Goal: Task Accomplishment & Management: Complete application form

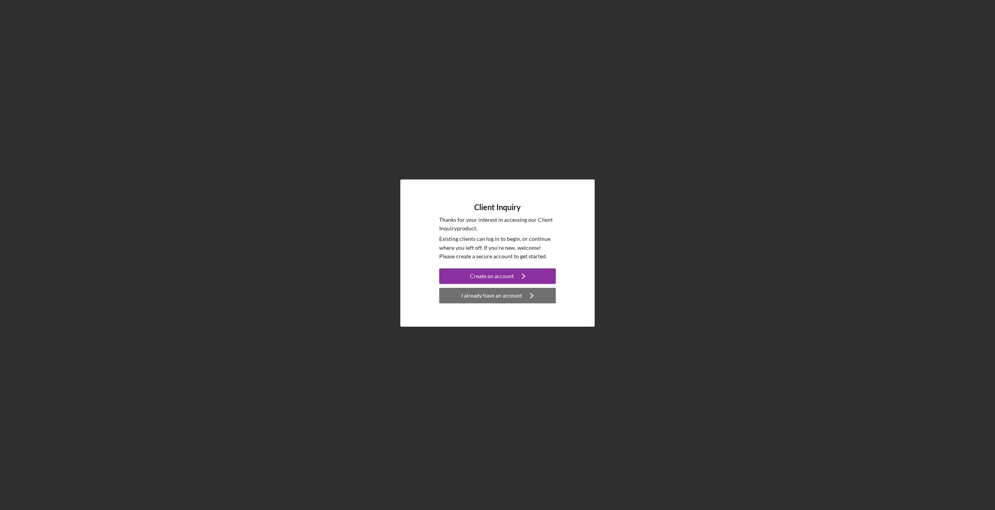
click at [487, 296] on div "I already have an account" at bounding box center [491, 296] width 61 height 16
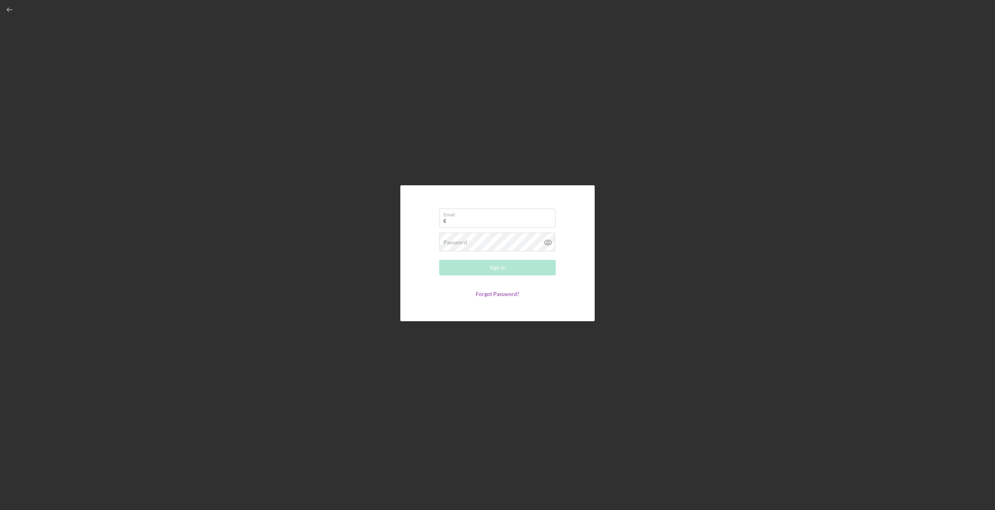
type input "[PERSON_NAME][EMAIL_ADDRESS][DOMAIN_NAME]"
click at [474, 270] on button "Sign In" at bounding box center [497, 268] width 117 height 16
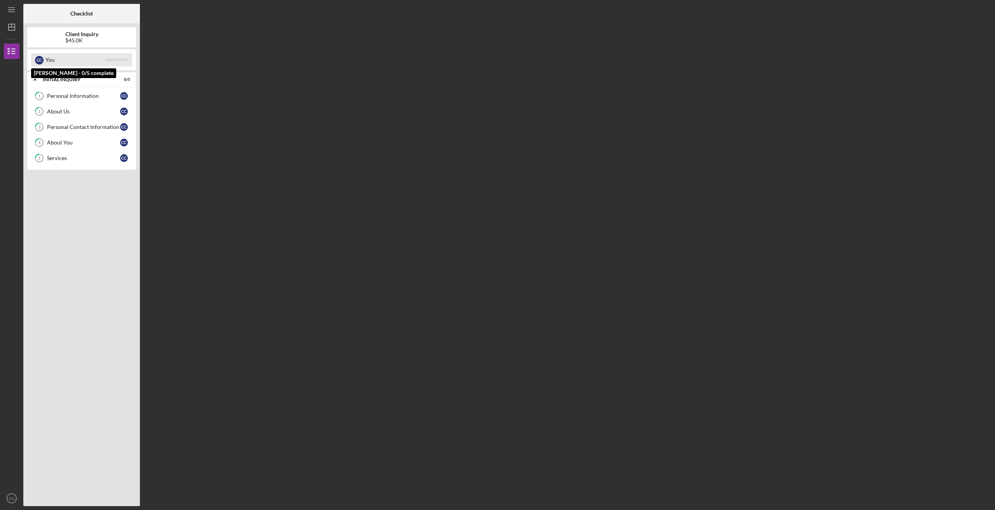
click at [42, 58] on div "C C" at bounding box center [39, 60] width 9 height 9
click at [33, 78] on icon "Icon/Expander" at bounding box center [35, 80] width 16 height 16
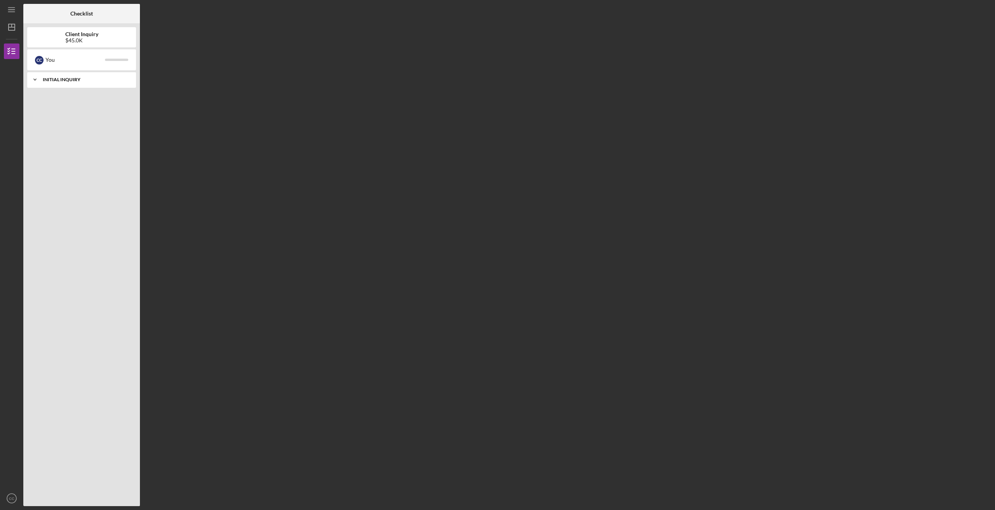
click at [33, 78] on icon "Icon/Expander" at bounding box center [35, 80] width 16 height 16
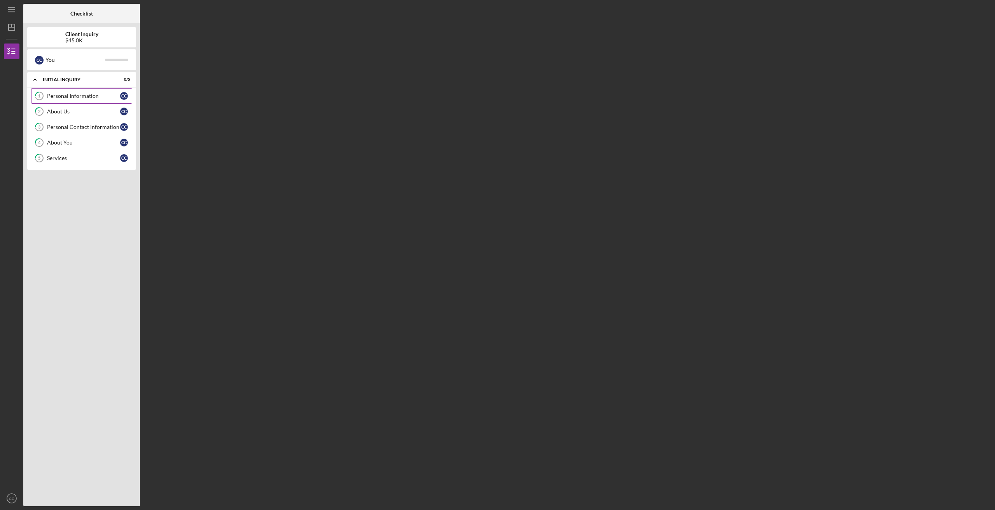
click at [52, 98] on div "Personal Information" at bounding box center [83, 96] width 73 height 6
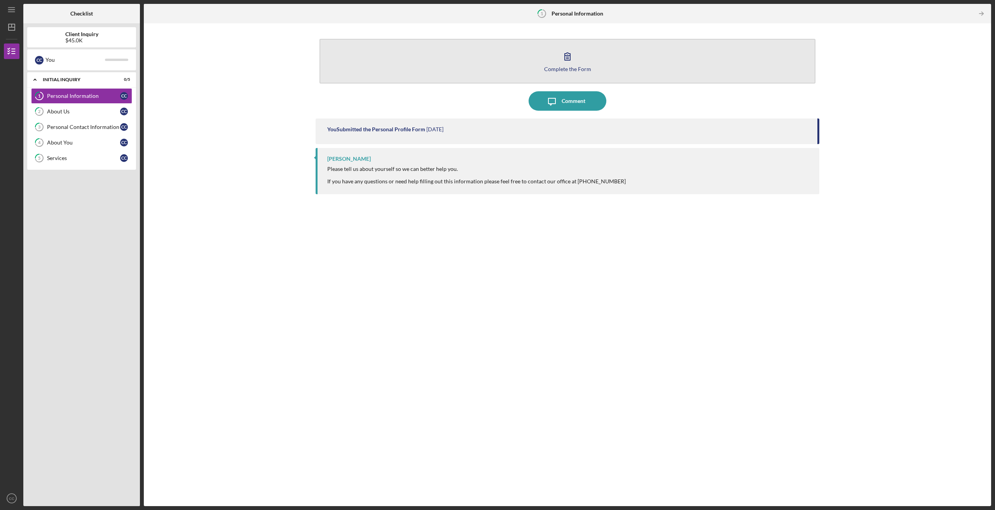
click at [589, 55] on button "Complete the Form Form" at bounding box center [567, 61] width 496 height 45
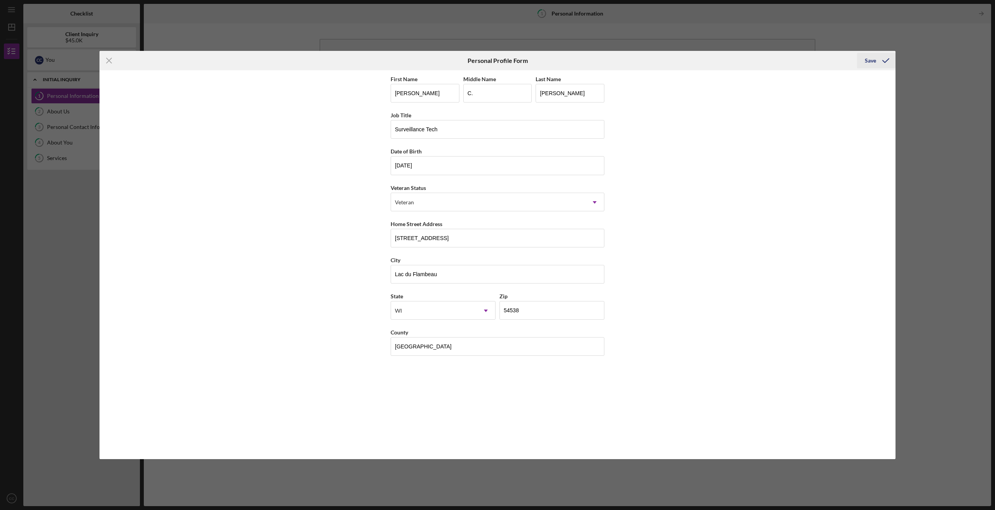
click at [867, 64] on div "Save" at bounding box center [870, 61] width 11 height 16
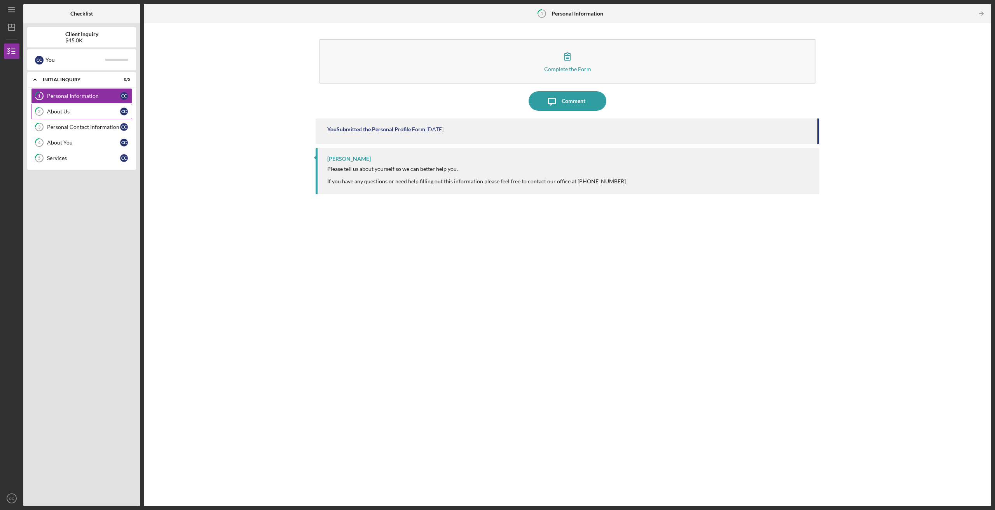
click at [77, 113] on div "About Us" at bounding box center [83, 111] width 73 height 6
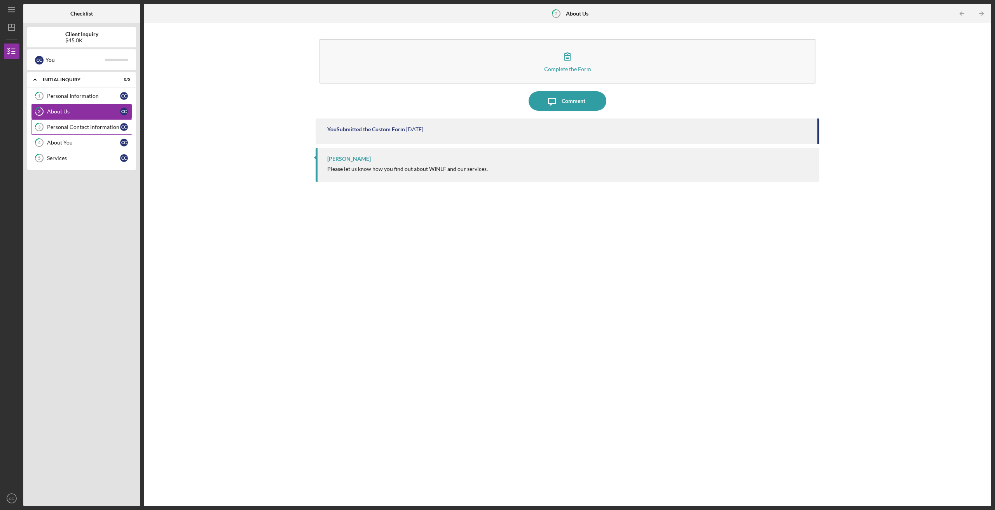
click at [65, 126] on div "Personal Contact Information" at bounding box center [83, 127] width 73 height 6
click at [70, 141] on div "About You" at bounding box center [83, 142] width 73 height 6
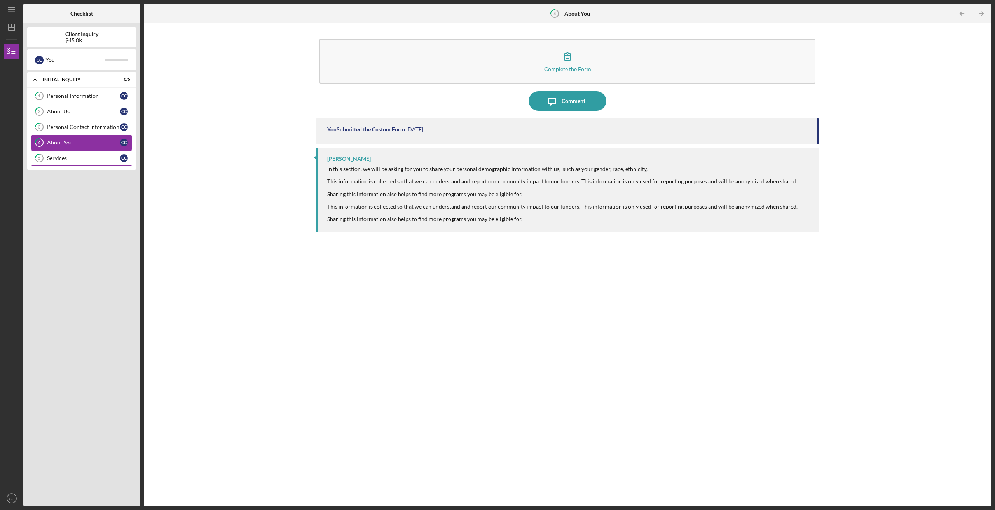
click at [63, 157] on div "Services" at bounding box center [83, 158] width 73 height 6
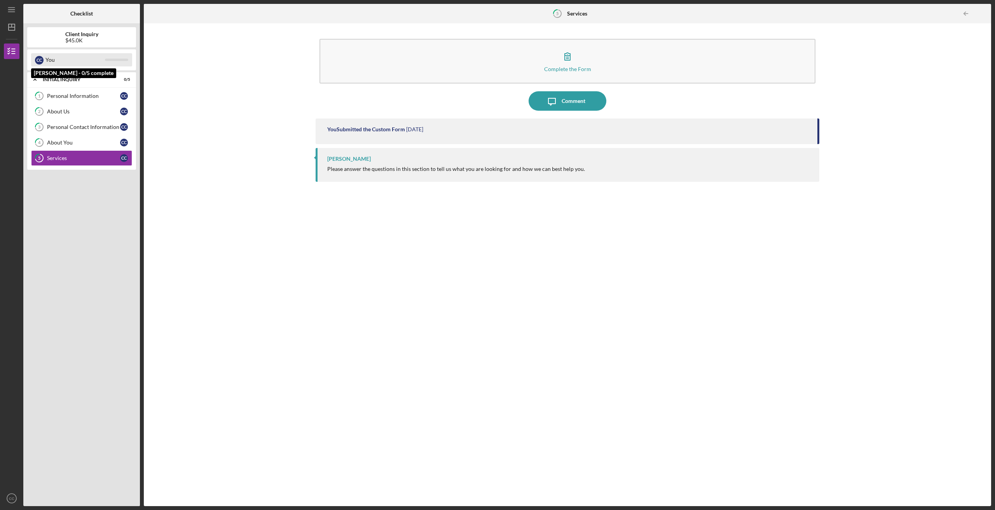
click at [104, 59] on div "You" at bounding box center [74, 59] width 59 height 13
click at [36, 57] on div "C C" at bounding box center [39, 59] width 9 height 13
click at [124, 59] on div at bounding box center [116, 60] width 23 height 2
click at [51, 61] on div "You" at bounding box center [74, 59] width 59 height 13
click at [63, 36] on div "Client Inquiry $45.0K" at bounding box center [81, 37] width 109 height 12
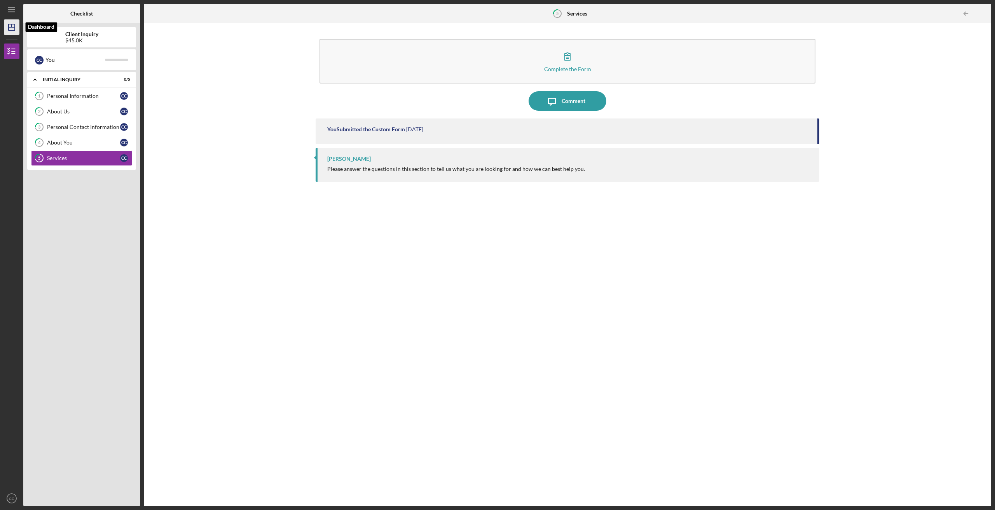
click at [9, 30] on icon "Icon/Dashboard" at bounding box center [11, 26] width 19 height 19
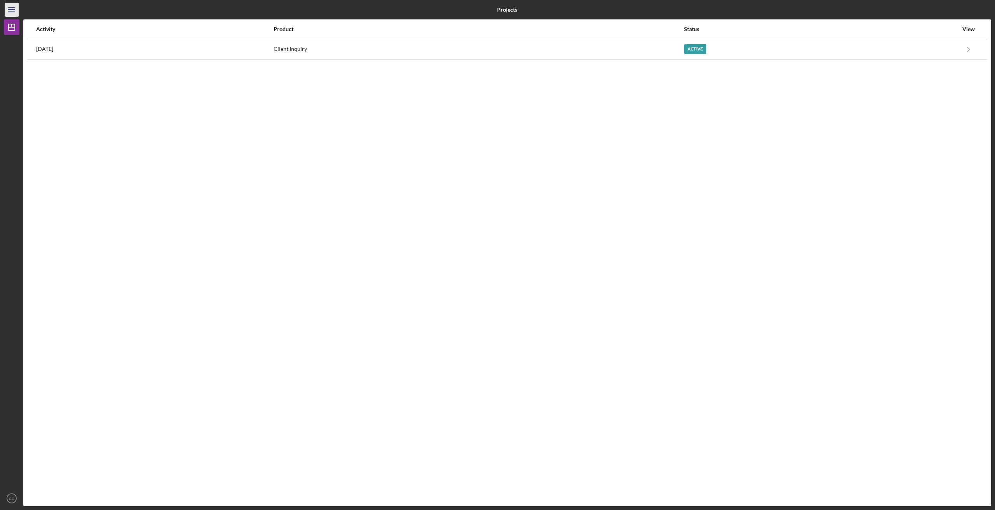
click at [13, 11] on icon "Icon/Menu" at bounding box center [11, 9] width 17 height 17
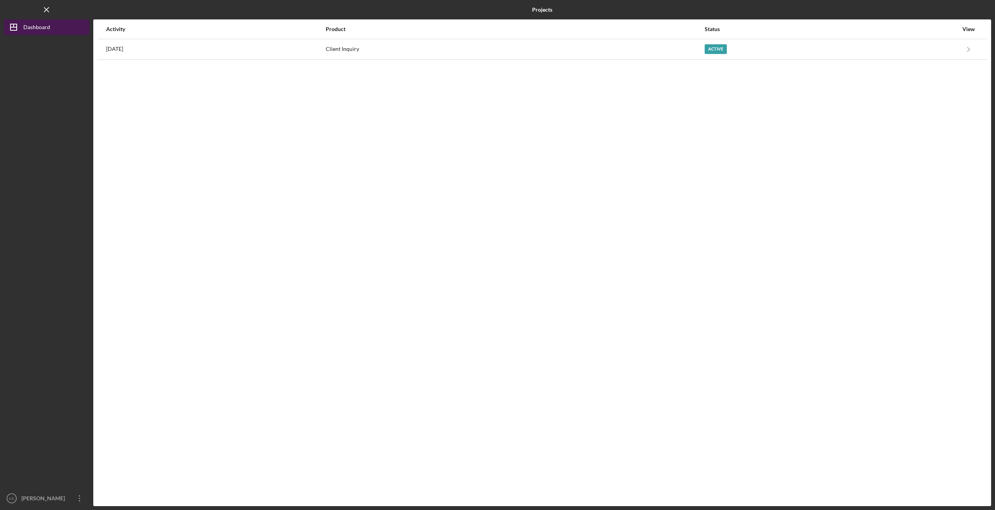
click at [14, 26] on icon "Icon/Dashboard" at bounding box center [13, 26] width 19 height 19
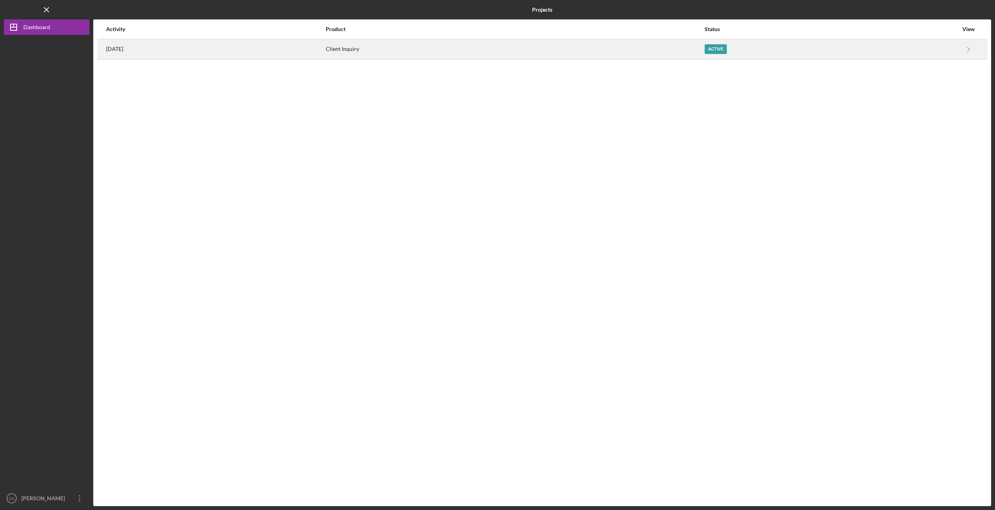
click at [145, 48] on div "[DATE]" at bounding box center [215, 49] width 219 height 19
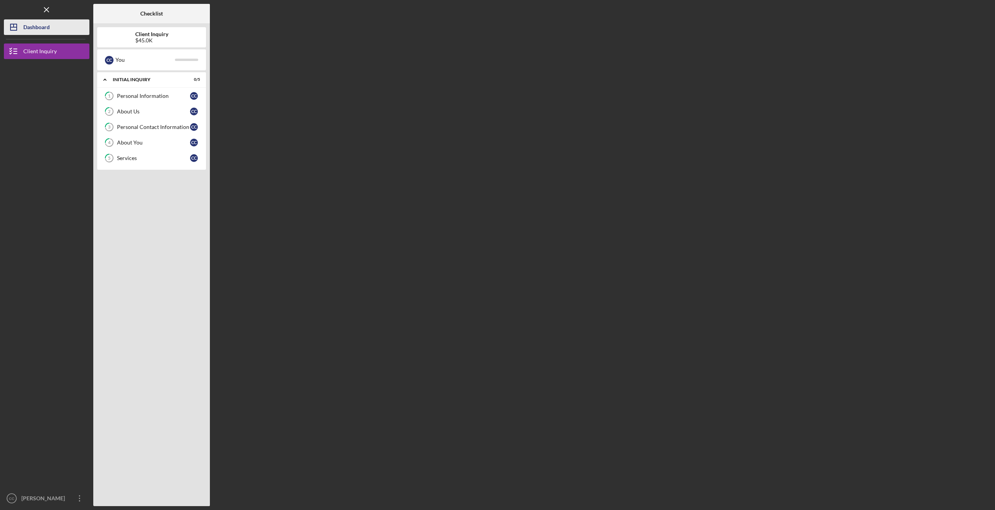
click at [49, 28] on div "Dashboard" at bounding box center [36, 27] width 26 height 17
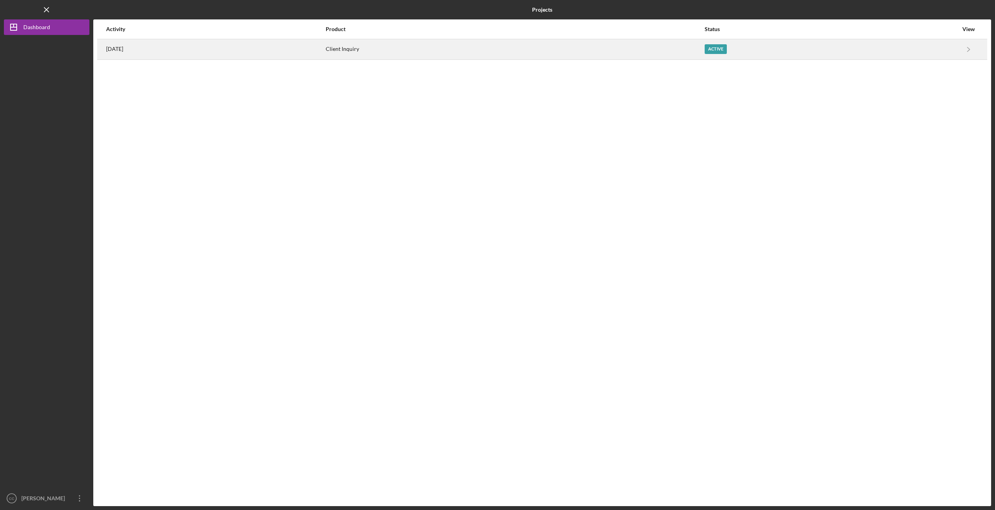
click at [727, 52] on div "Active" at bounding box center [715, 49] width 22 height 10
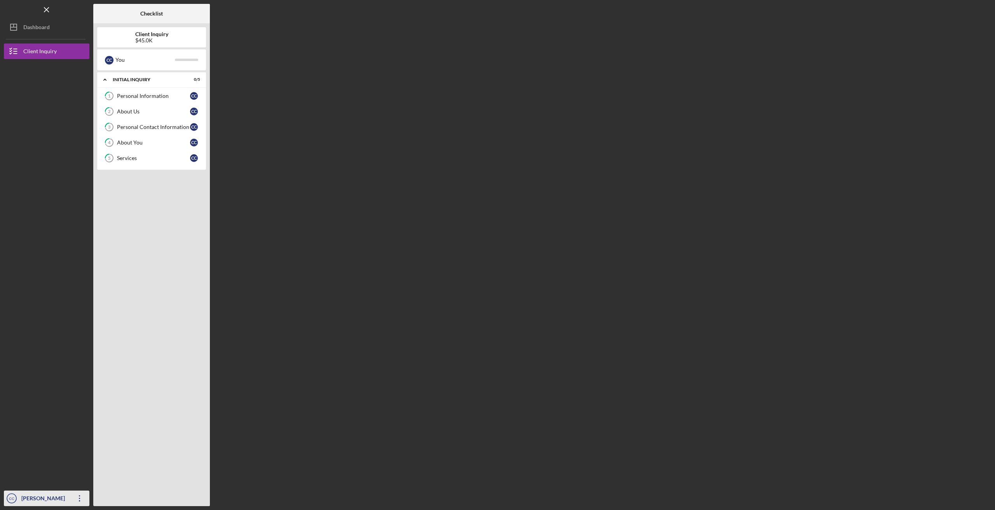
click at [82, 495] on icon "Icon/Overflow" at bounding box center [79, 498] width 19 height 19
click at [136, 89] on link "1 Personal Information C C" at bounding box center [151, 96] width 101 height 16
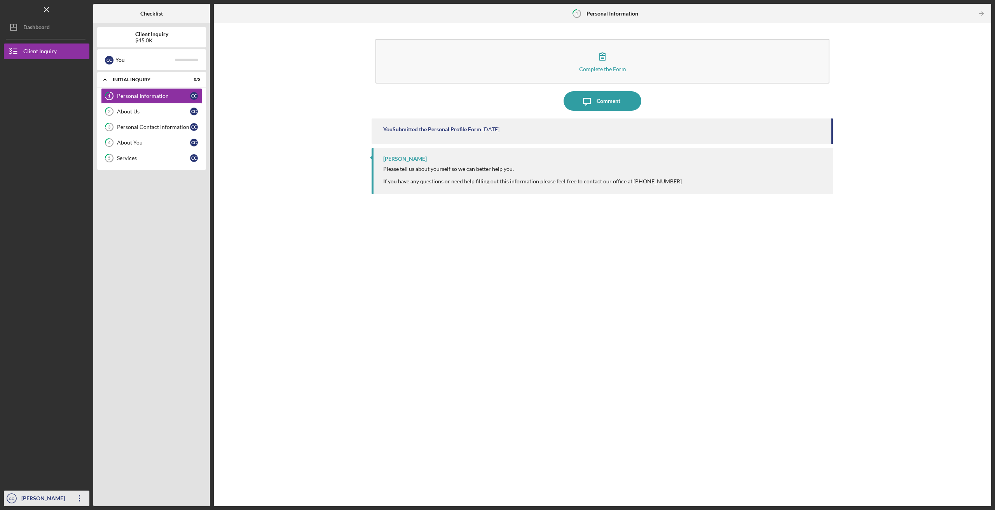
click at [30, 503] on div "[PERSON_NAME]" at bounding box center [44, 499] width 51 height 17
click at [49, 463] on div "Account Settings" at bounding box center [46, 465] width 85 height 16
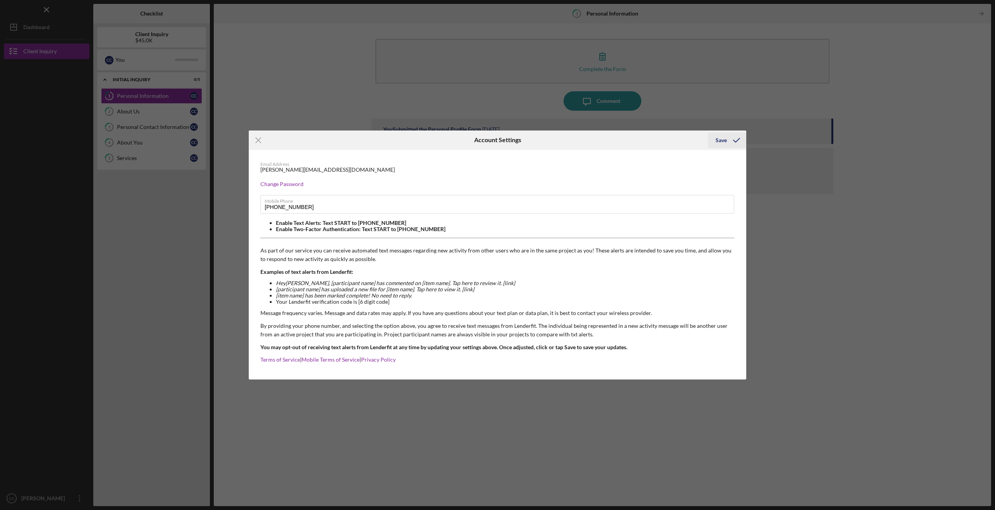
click at [714, 143] on button "Save" at bounding box center [727, 140] width 38 height 16
click at [257, 145] on icon "Icon/Menu Close" at bounding box center [258, 140] width 19 height 19
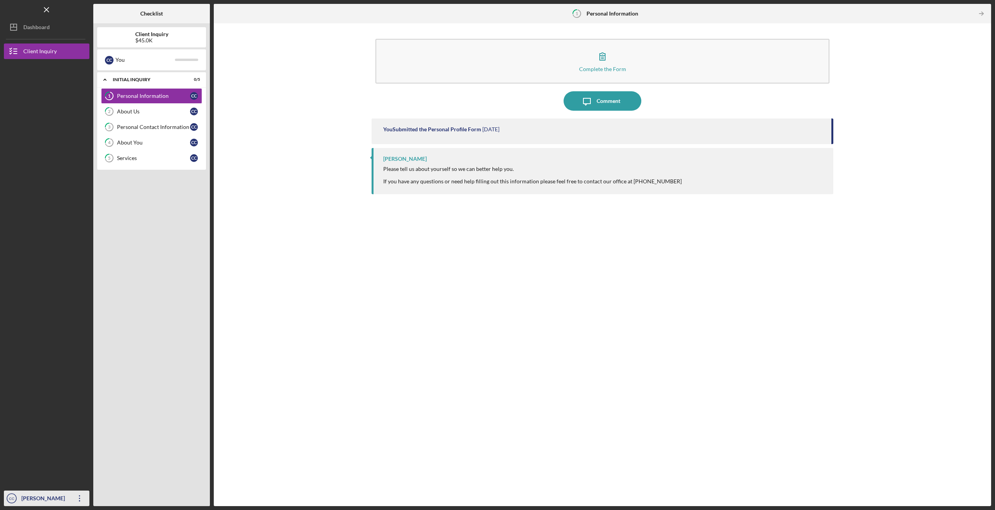
click at [40, 500] on div "[PERSON_NAME]" at bounding box center [44, 499] width 51 height 17
click at [34, 481] on link "Logout" at bounding box center [46, 480] width 85 height 16
